Goal: Task Accomplishment & Management: Manage account settings

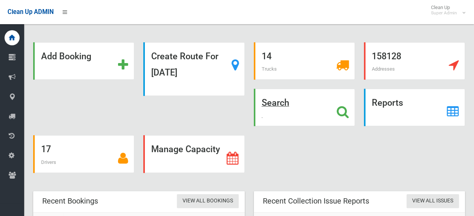
click at [344, 108] on icon at bounding box center [343, 111] width 12 height 13
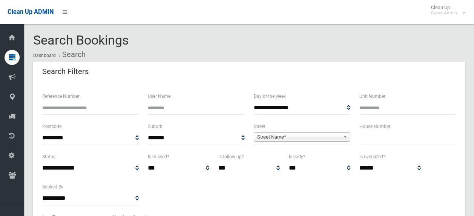
select select
click at [368, 136] on input "text" at bounding box center [407, 138] width 97 height 14
type input "***"
click at [336, 138] on span "Street Name*" at bounding box center [298, 136] width 83 height 9
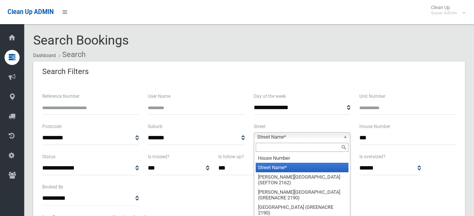
click at [293, 147] on input "text" at bounding box center [302, 147] width 93 height 9
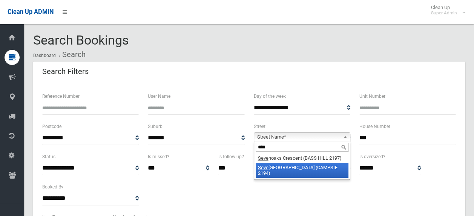
type input "****"
click at [289, 165] on li "Seve nth Avenue (CAMPSIE 2194)" at bounding box center [302, 170] width 93 height 15
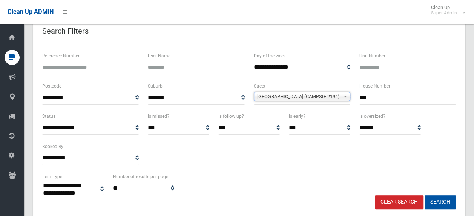
scroll to position [113, 0]
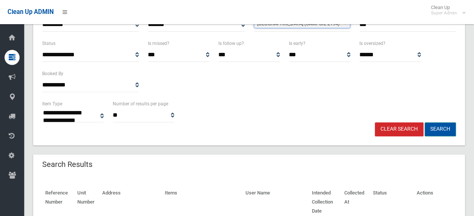
click at [430, 127] on button "Search" at bounding box center [440, 129] width 31 height 14
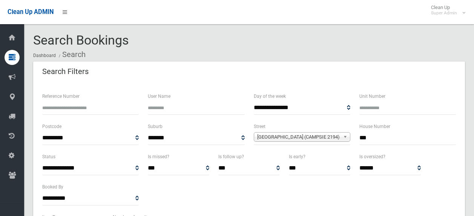
select select
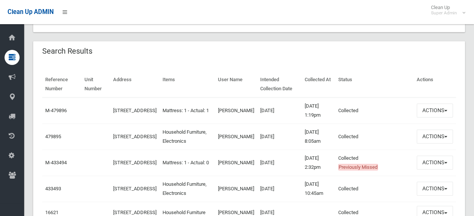
scroll to position [264, 0]
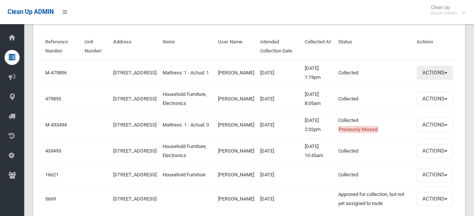
click at [423, 74] on button "Actions" at bounding box center [435, 73] width 36 height 14
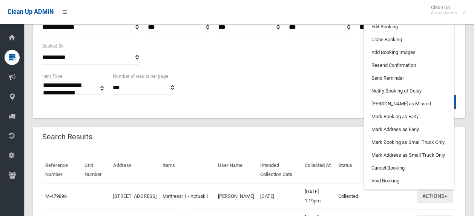
scroll to position [75, 0]
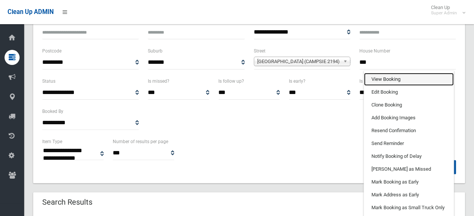
click at [388, 80] on link "View Booking" at bounding box center [409, 79] width 90 height 13
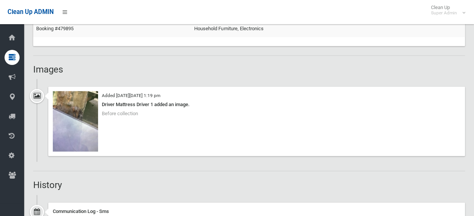
scroll to position [490, 0]
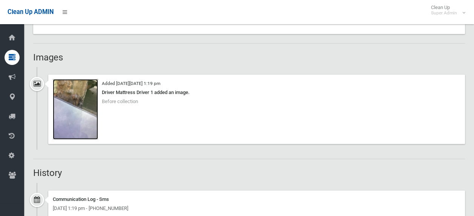
click at [75, 100] on img at bounding box center [75, 109] width 45 height 60
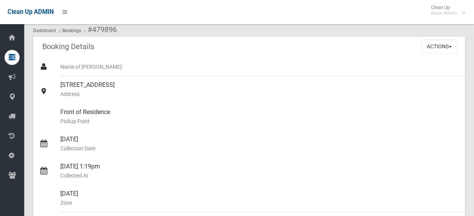
scroll to position [0, 0]
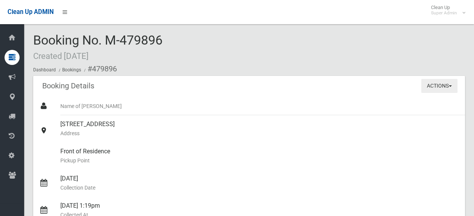
click at [436, 86] on button "Actions" at bounding box center [439, 86] width 36 height 14
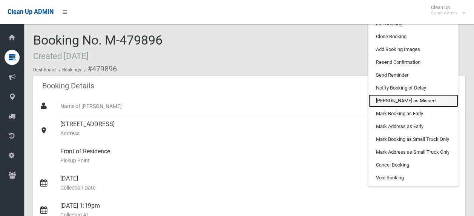
click at [422, 100] on link "Mark as Missed" at bounding box center [413, 100] width 90 height 13
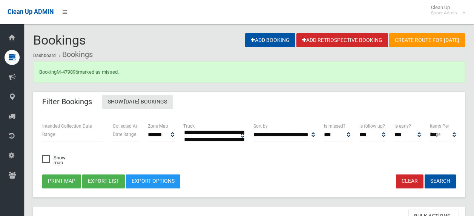
select select
